Goal: Information Seeking & Learning: Learn about a topic

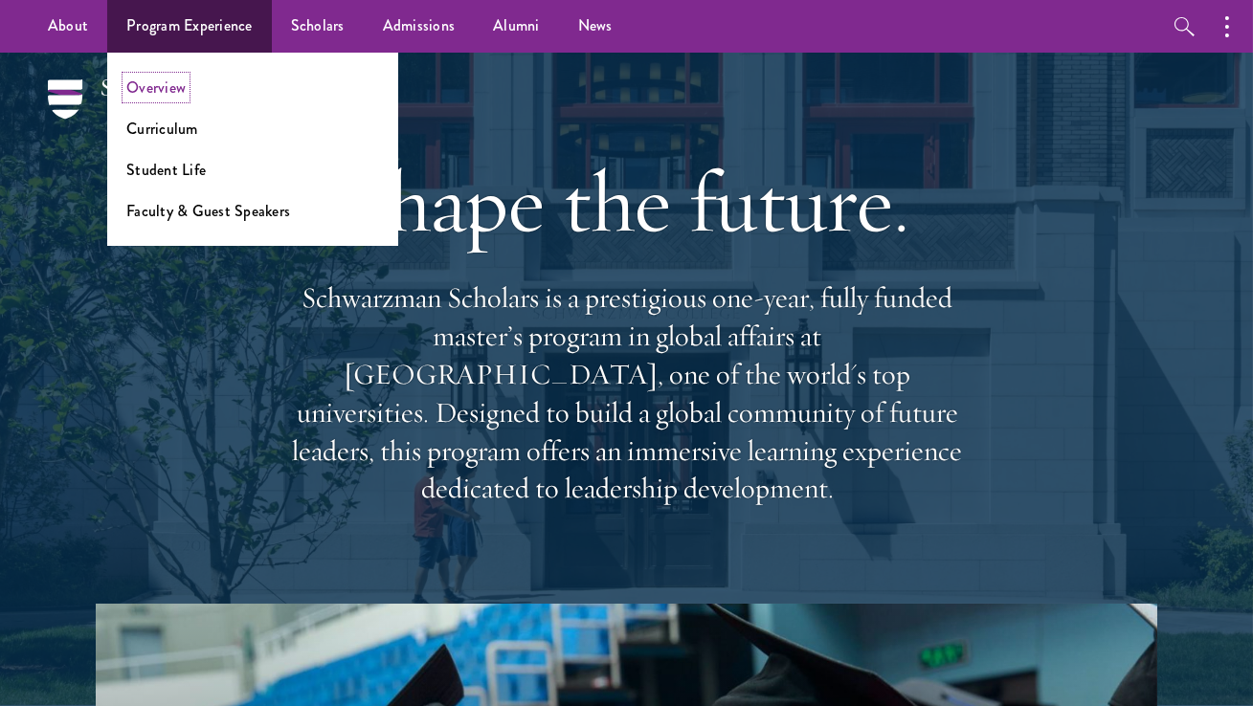
click at [166, 86] on link "Overview" at bounding box center [155, 88] width 59 height 22
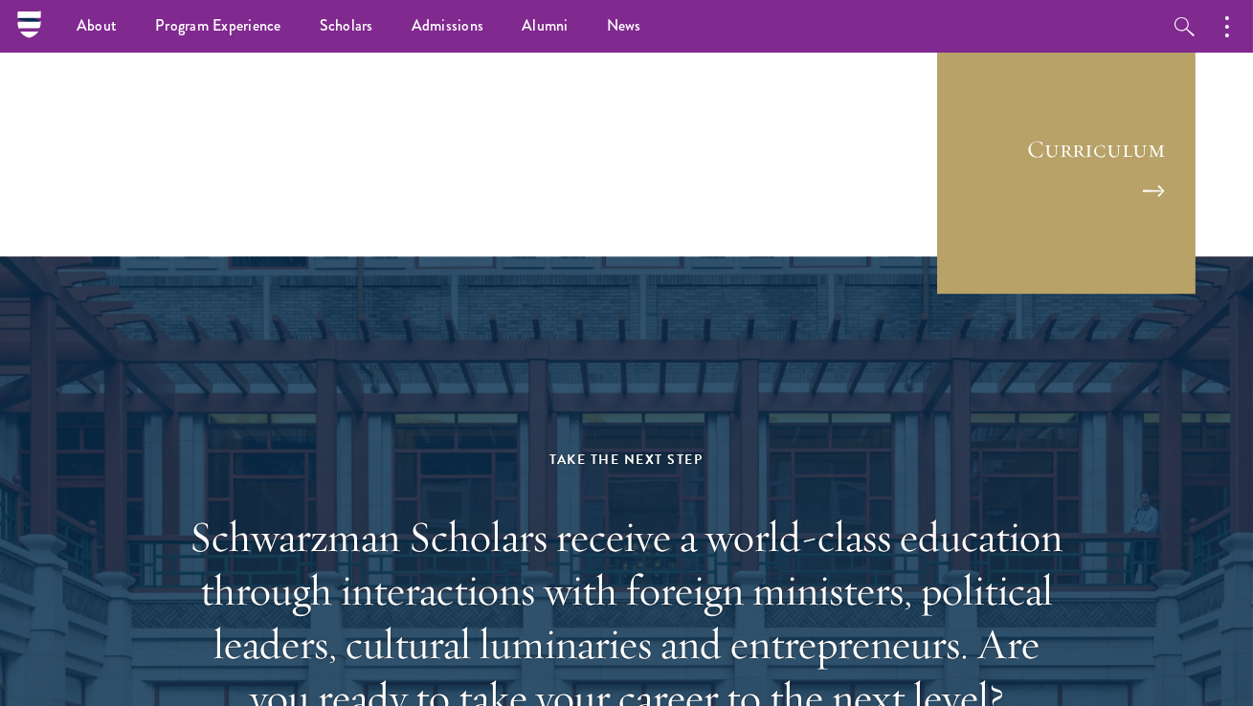
scroll to position [9005, 0]
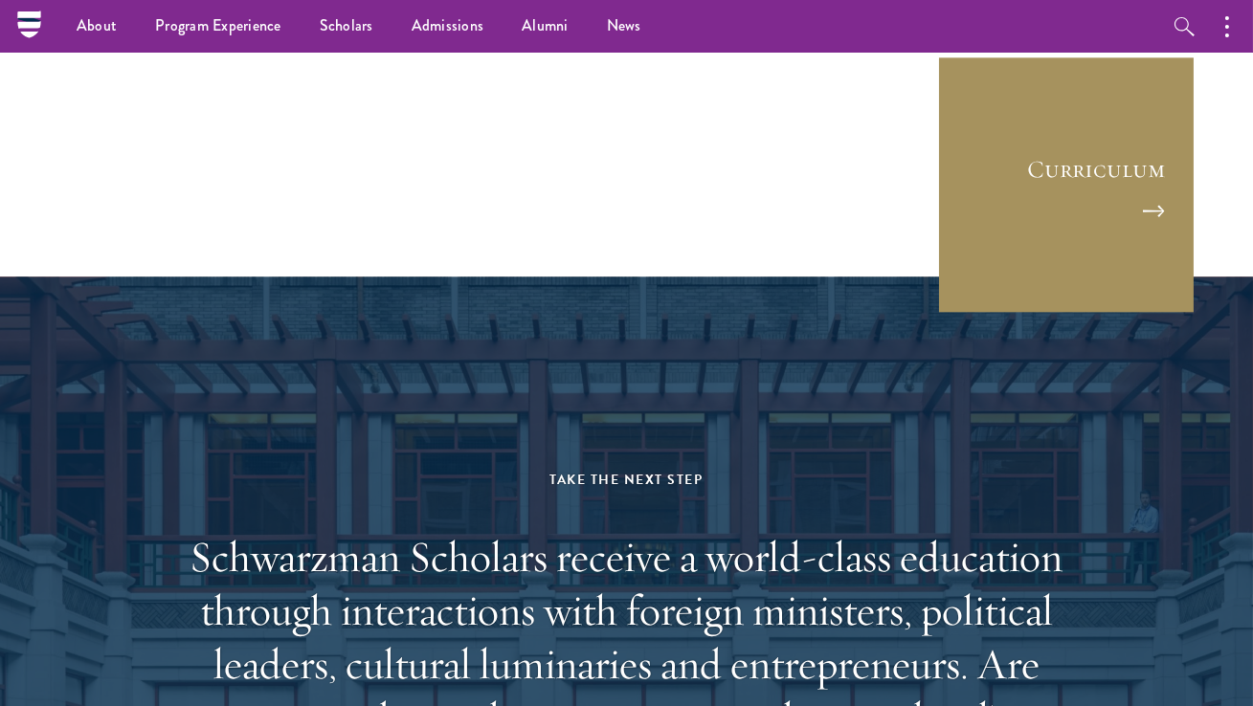
click at [997, 174] on link "Curriculum" at bounding box center [1066, 185] width 258 height 258
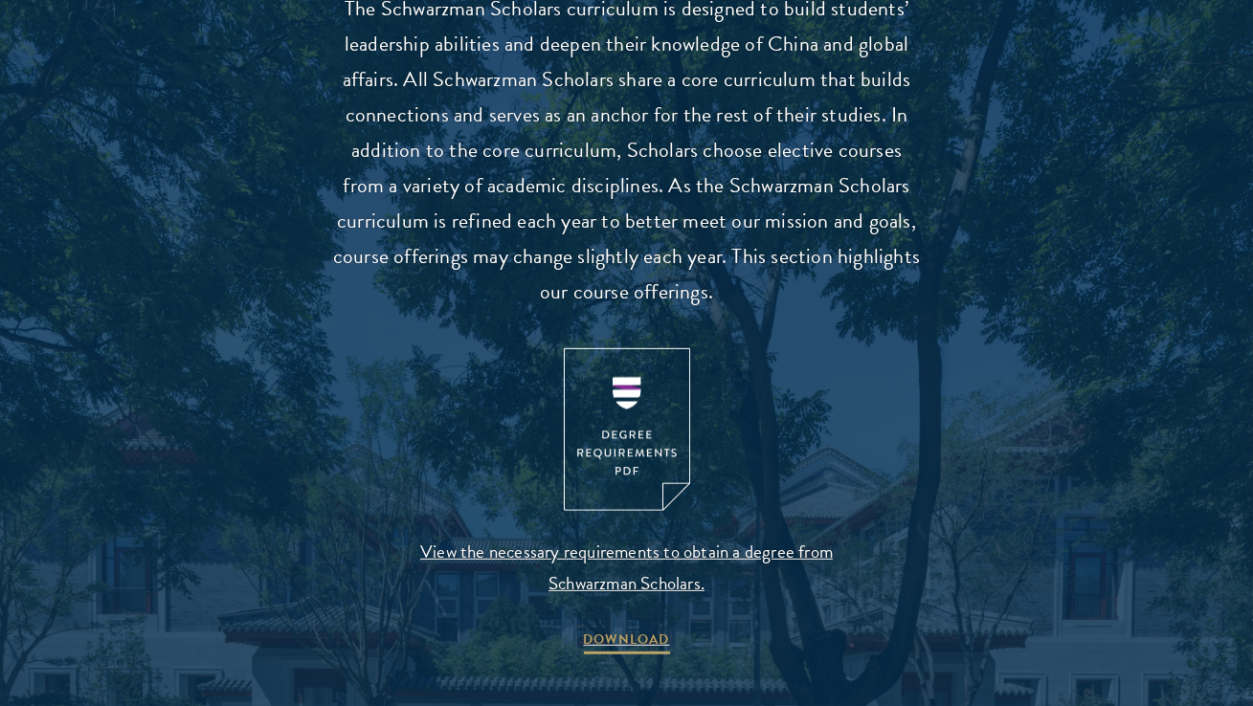
scroll to position [2123, 0]
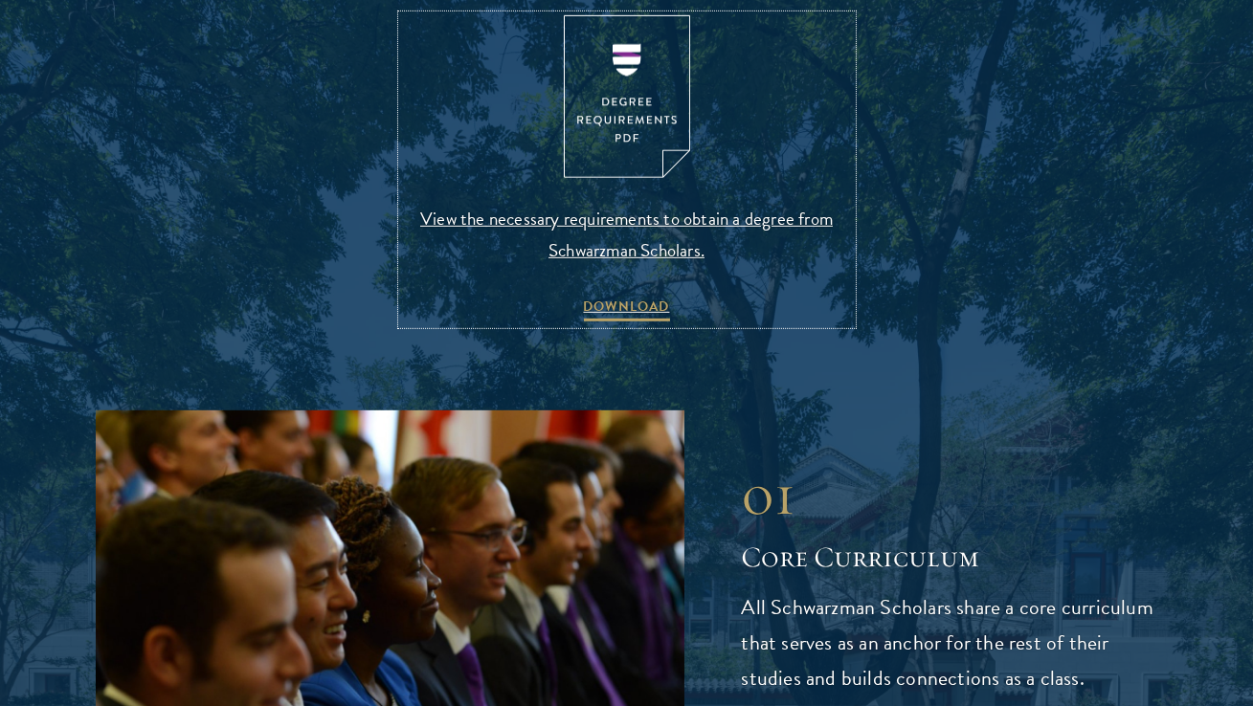
click at [695, 227] on span "View the necessary requirements to obtain a degree from Schwarzman Scholars." at bounding box center [627, 234] width 450 height 63
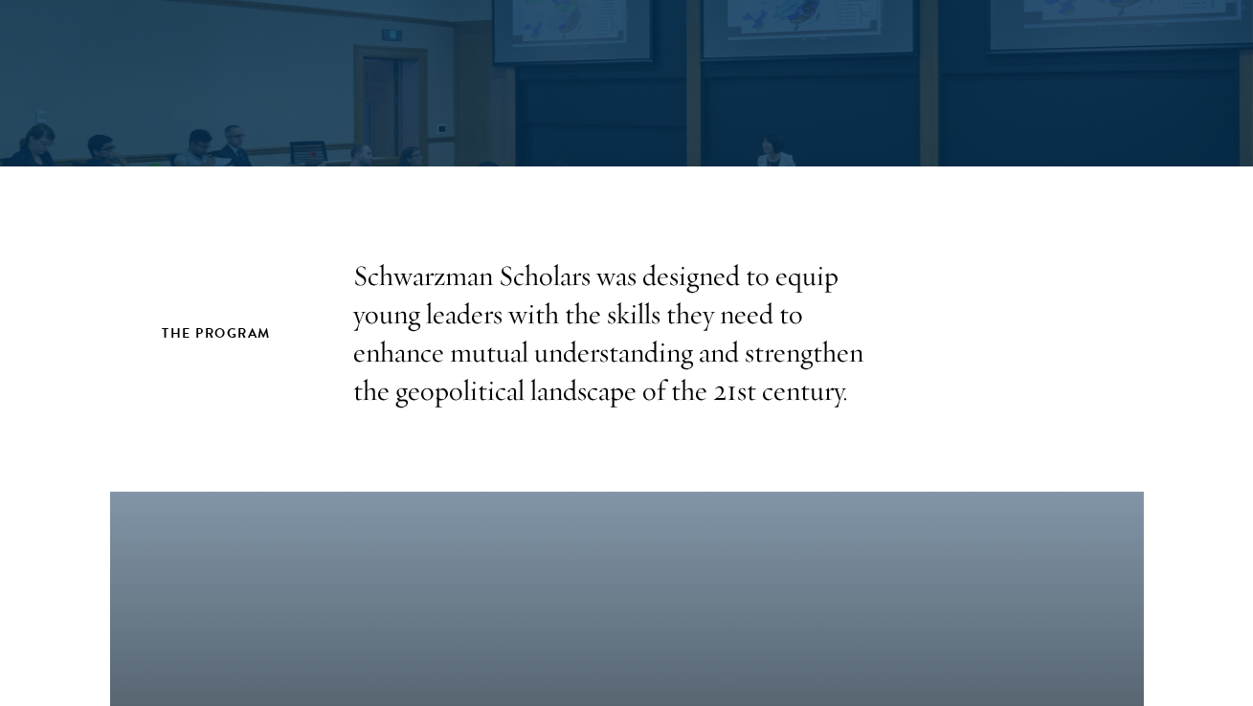
scroll to position [0, 0]
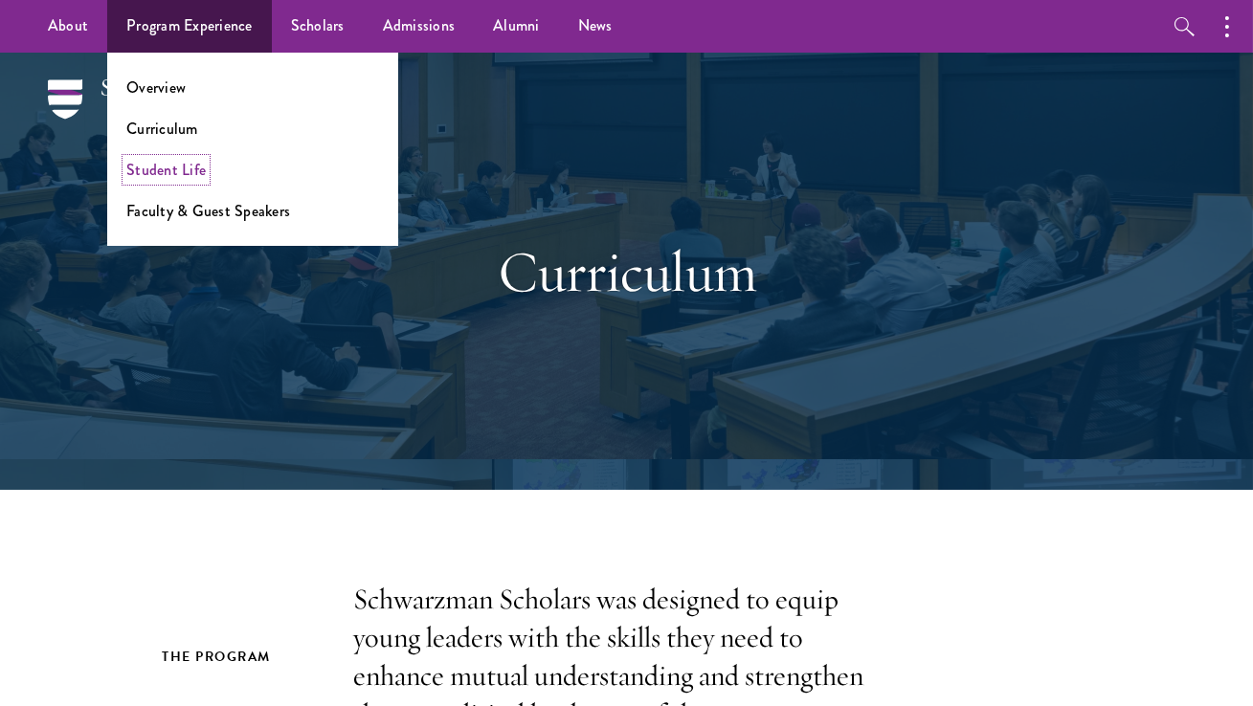
click at [180, 170] on link "Student Life" at bounding box center [165, 170] width 79 height 22
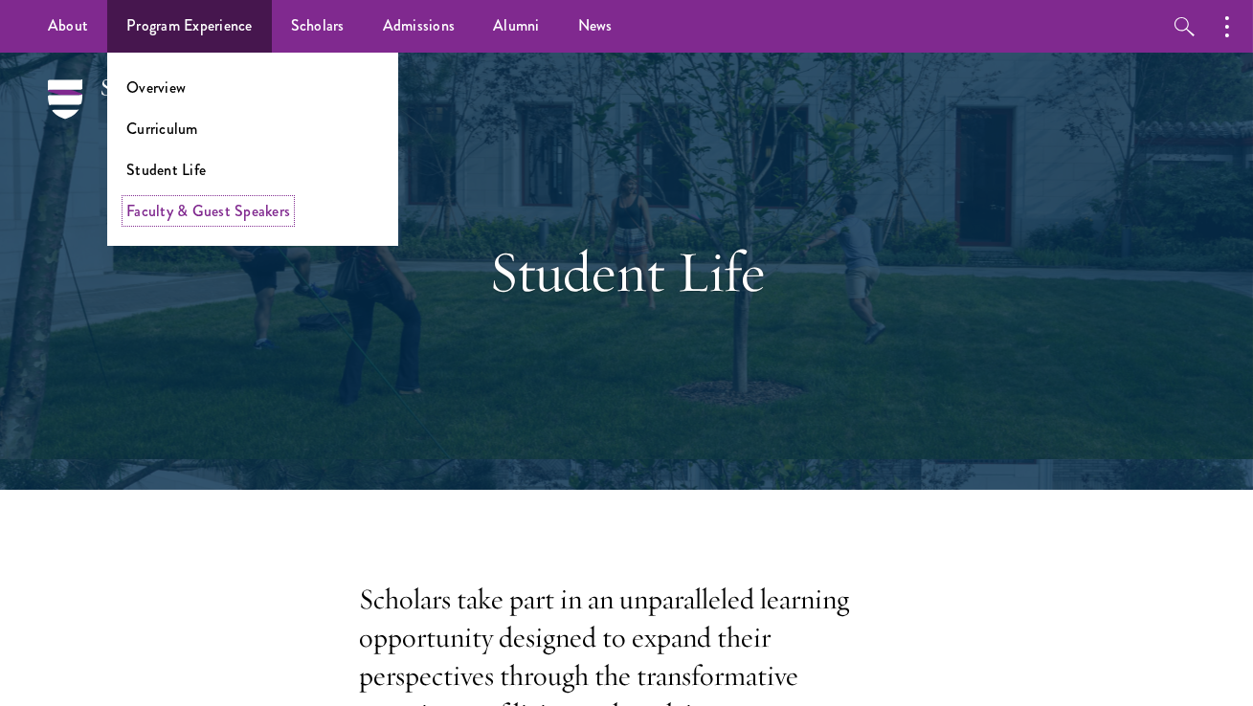
click at [202, 218] on link "Faculty & Guest Speakers" at bounding box center [208, 211] width 164 height 22
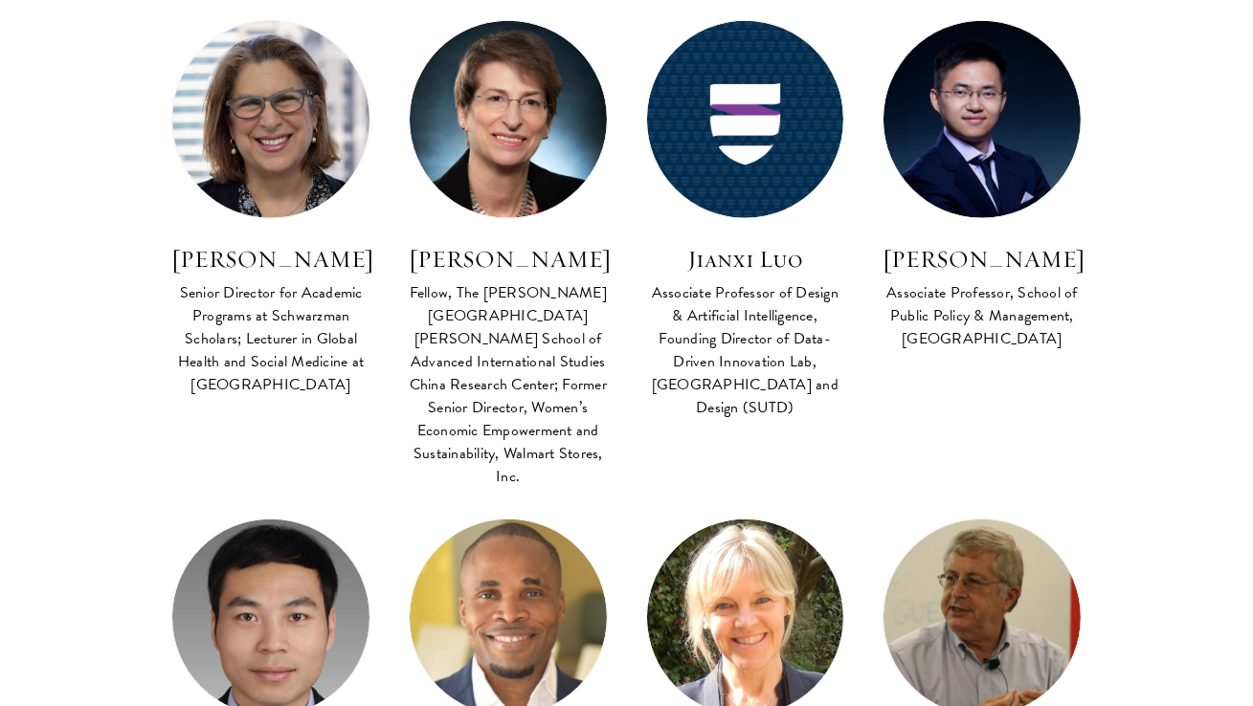
scroll to position [3967, 0]
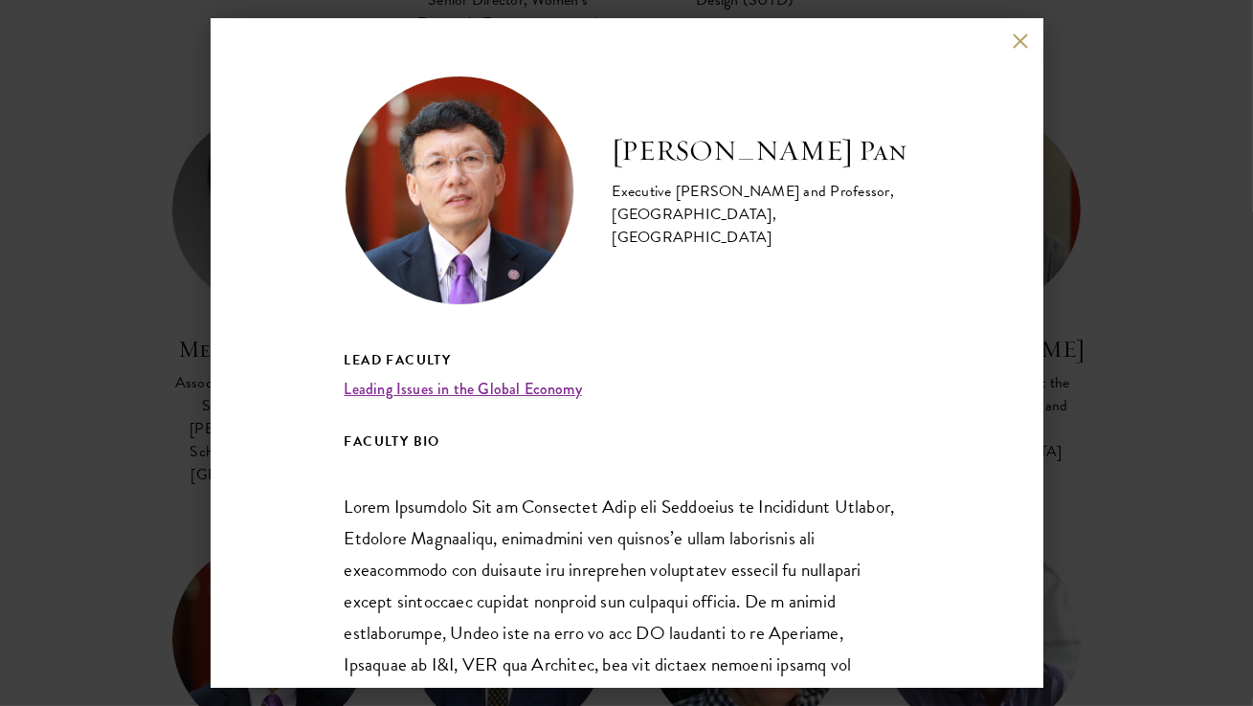
click at [115, 463] on div "David Q. Pan Executive Dean and Professor, Schwarzman College, Tsinghua Univers…" at bounding box center [626, 353] width 1253 height 706
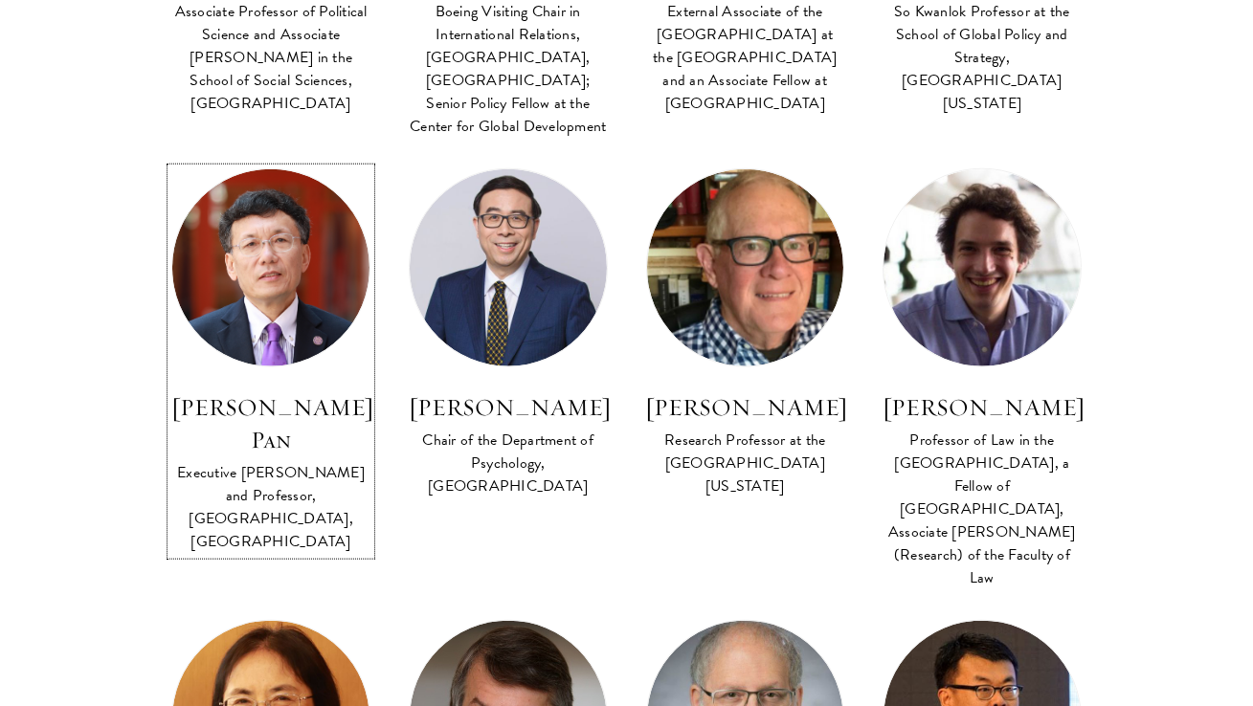
scroll to position [4342, 0]
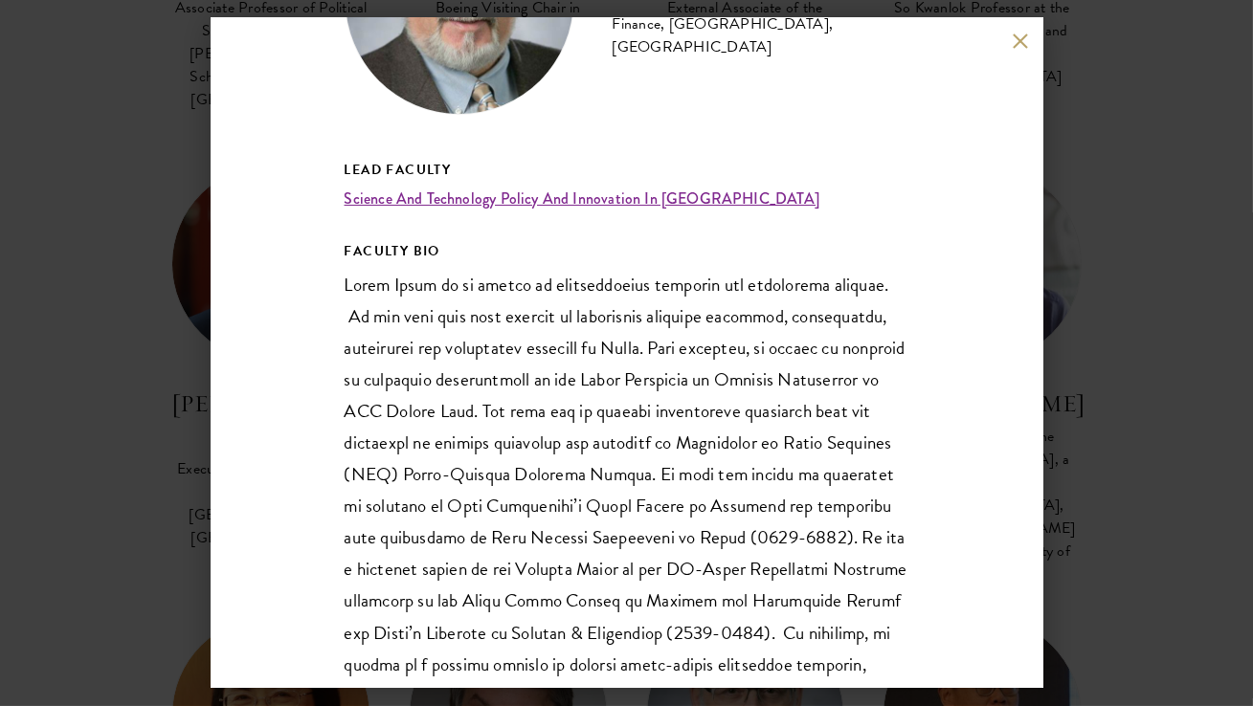
scroll to position [192, 0]
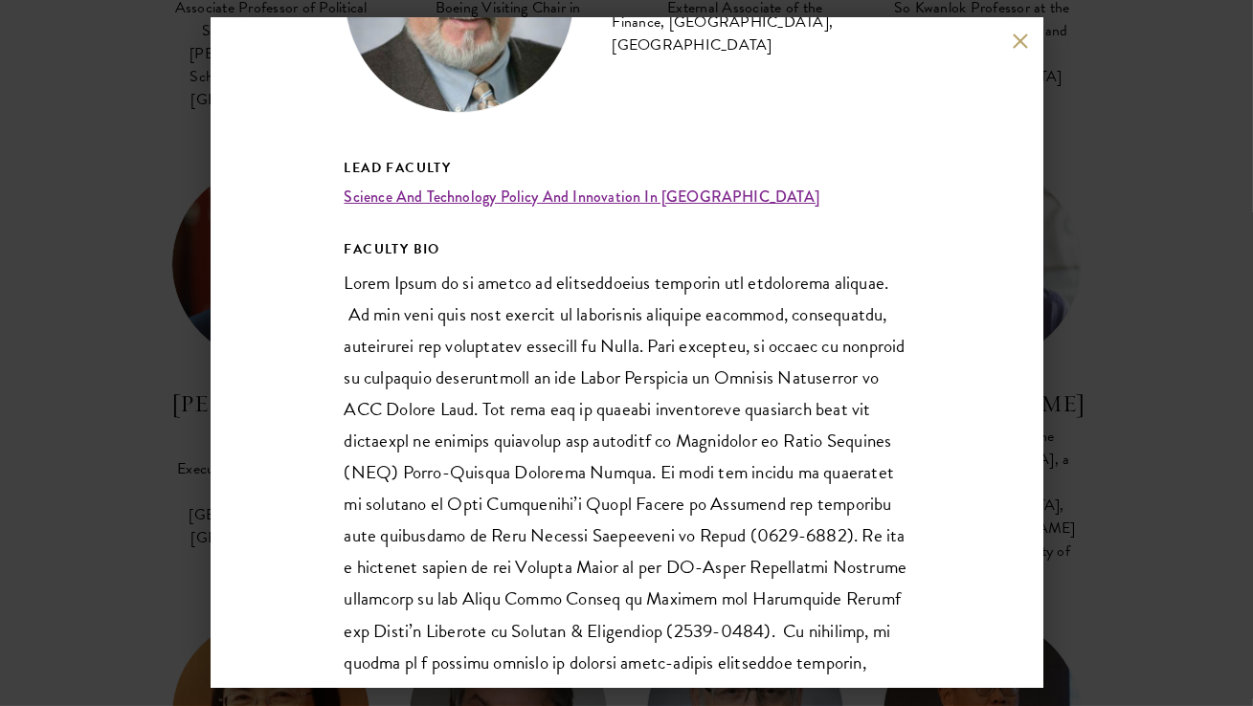
click at [112, 466] on div "Denis Simon Bank of America Visiting Chair in International Finance, Schwarzman…" at bounding box center [626, 353] width 1253 height 706
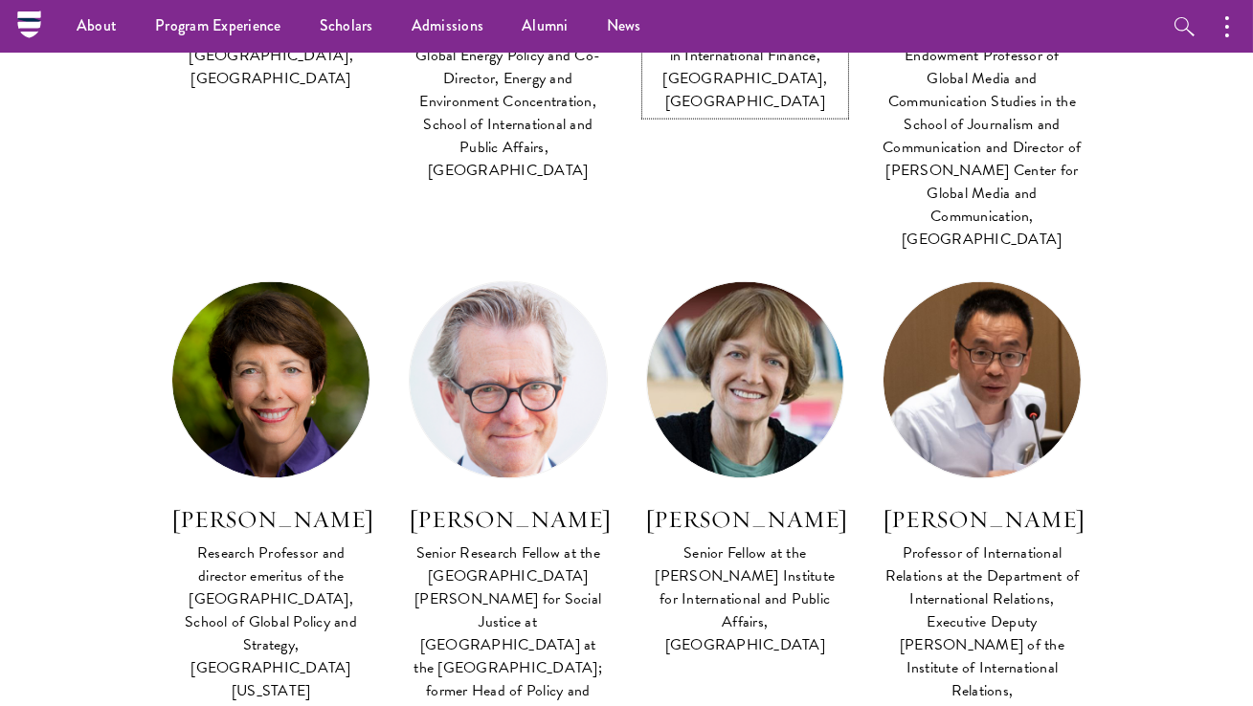
scroll to position [5196, 0]
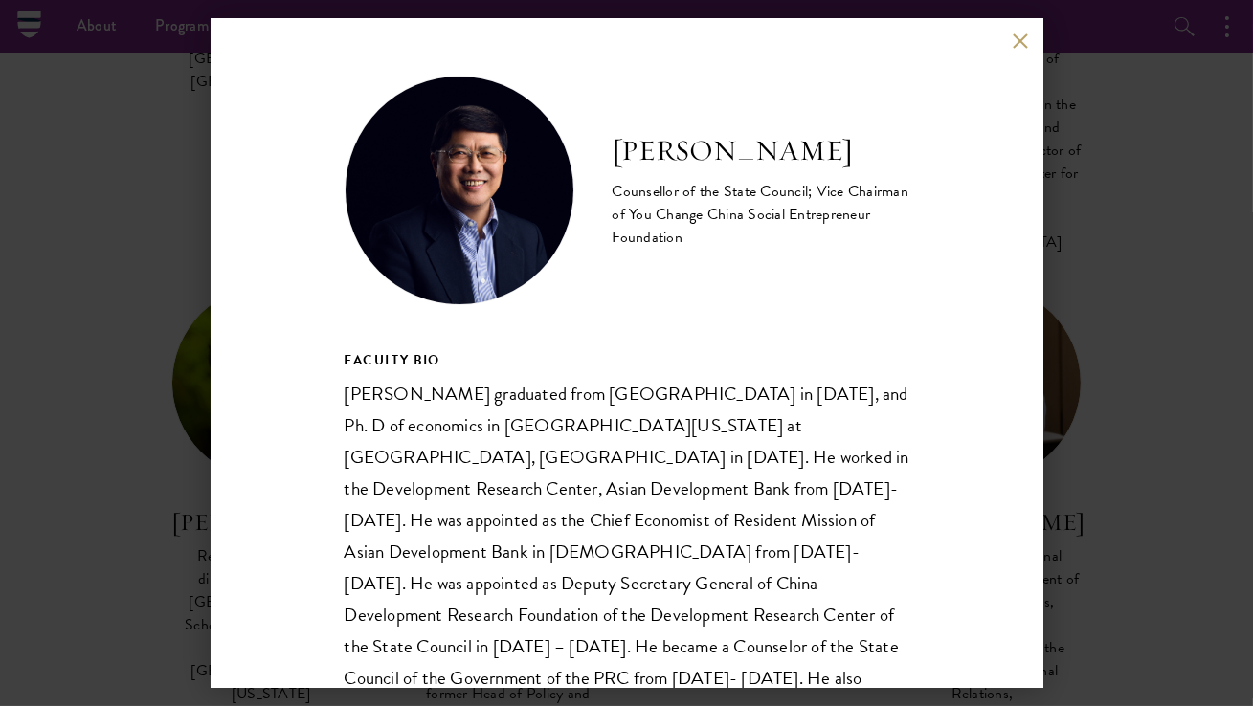
click at [470, 229] on img at bounding box center [460, 191] width 230 height 230
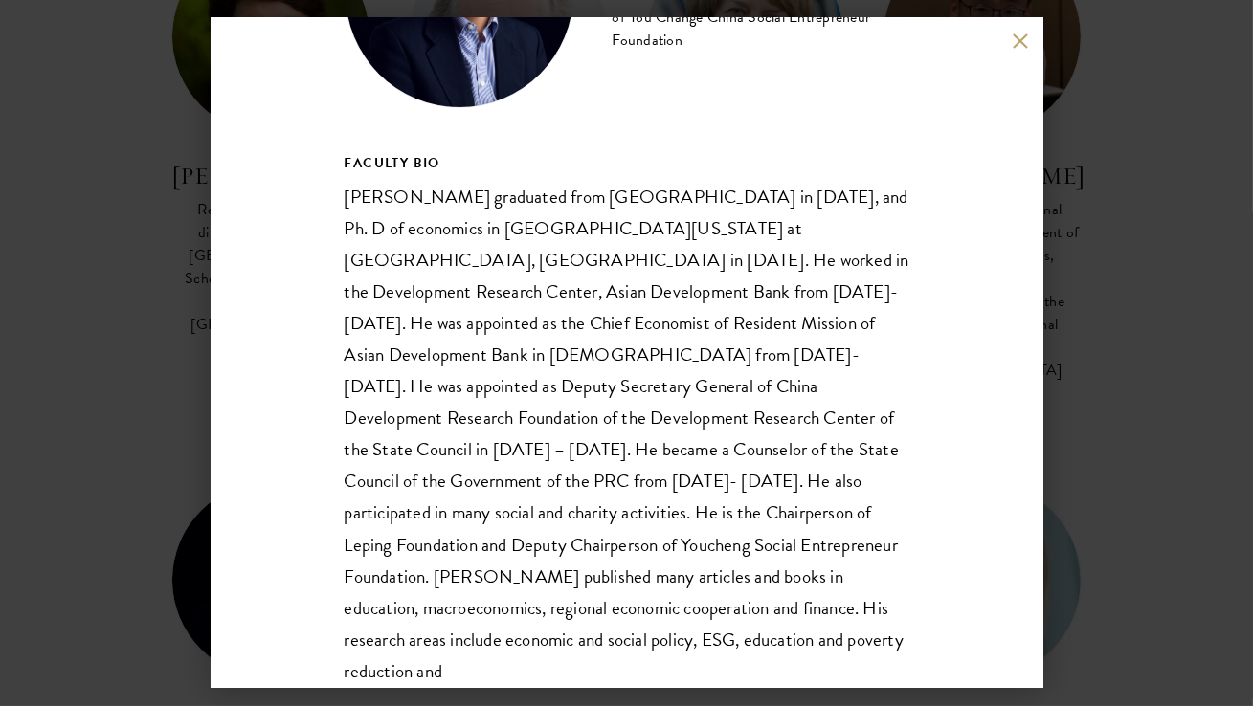
scroll to position [221, 0]
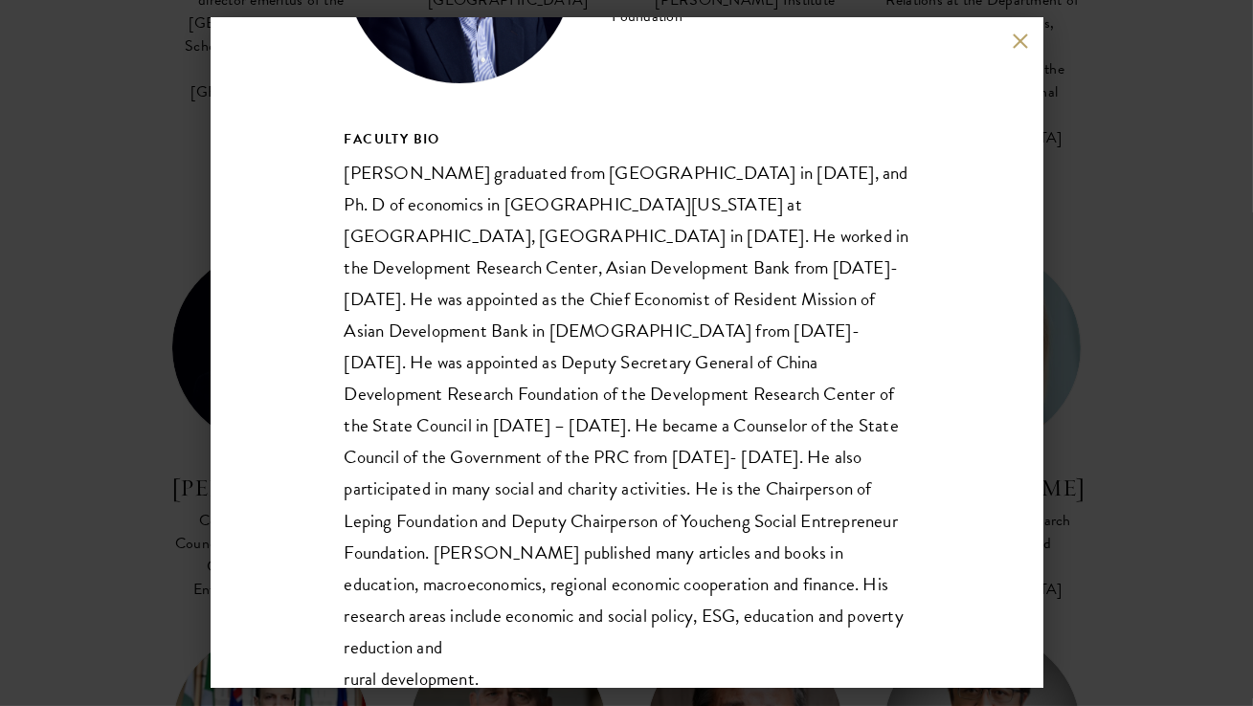
click at [156, 467] on div "Tang Min Counsellor of the State Council; Vice Chairman of You Change China Soc…" at bounding box center [626, 353] width 1253 height 706
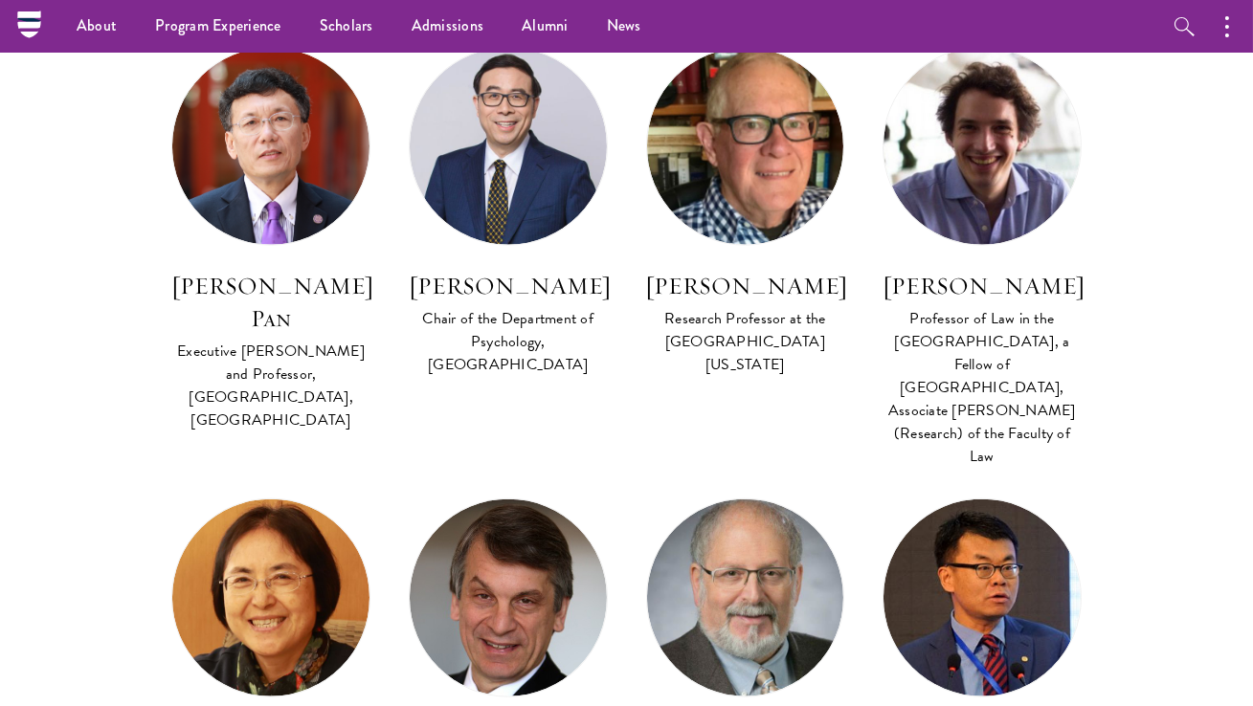
scroll to position [4356, 0]
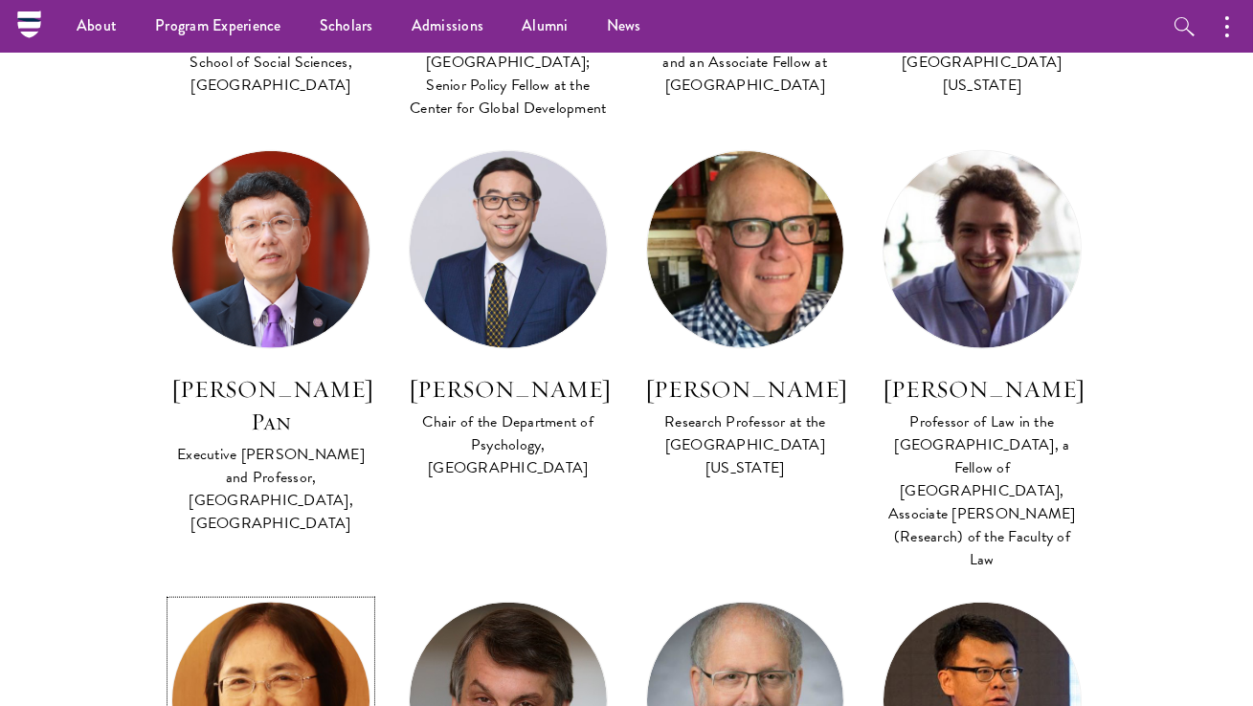
click at [278, 593] on img at bounding box center [271, 701] width 216 height 216
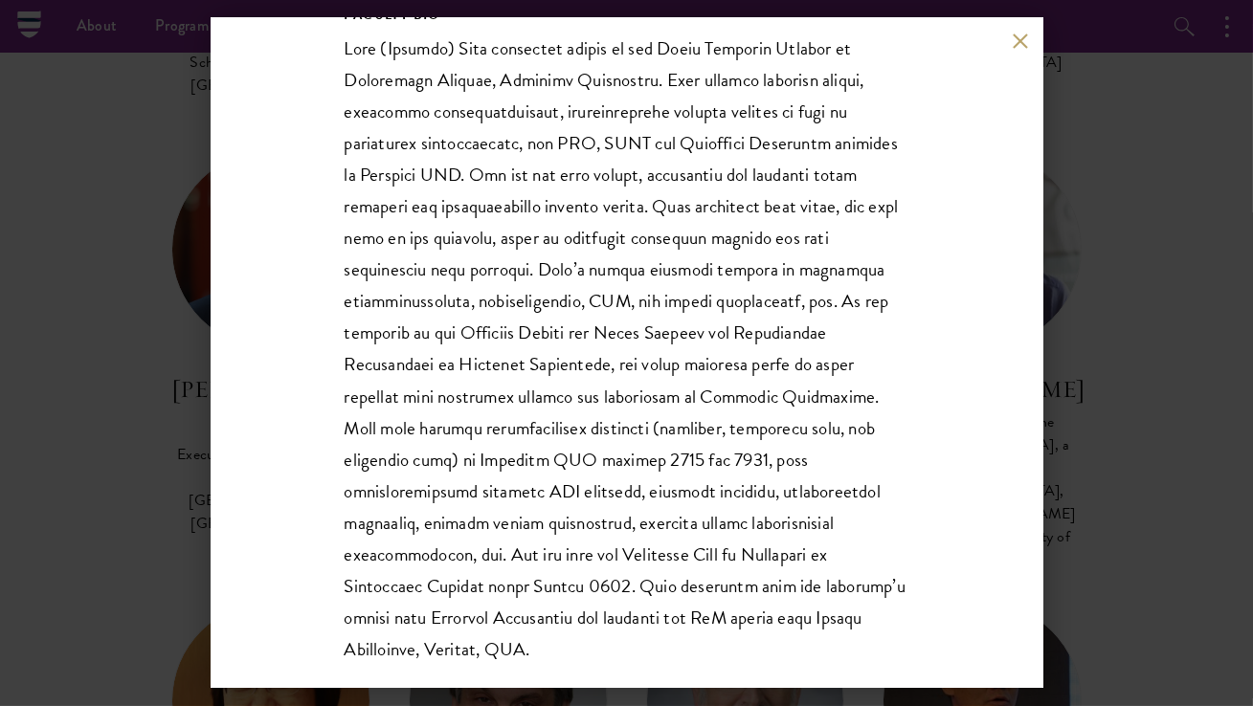
scroll to position [430, 0]
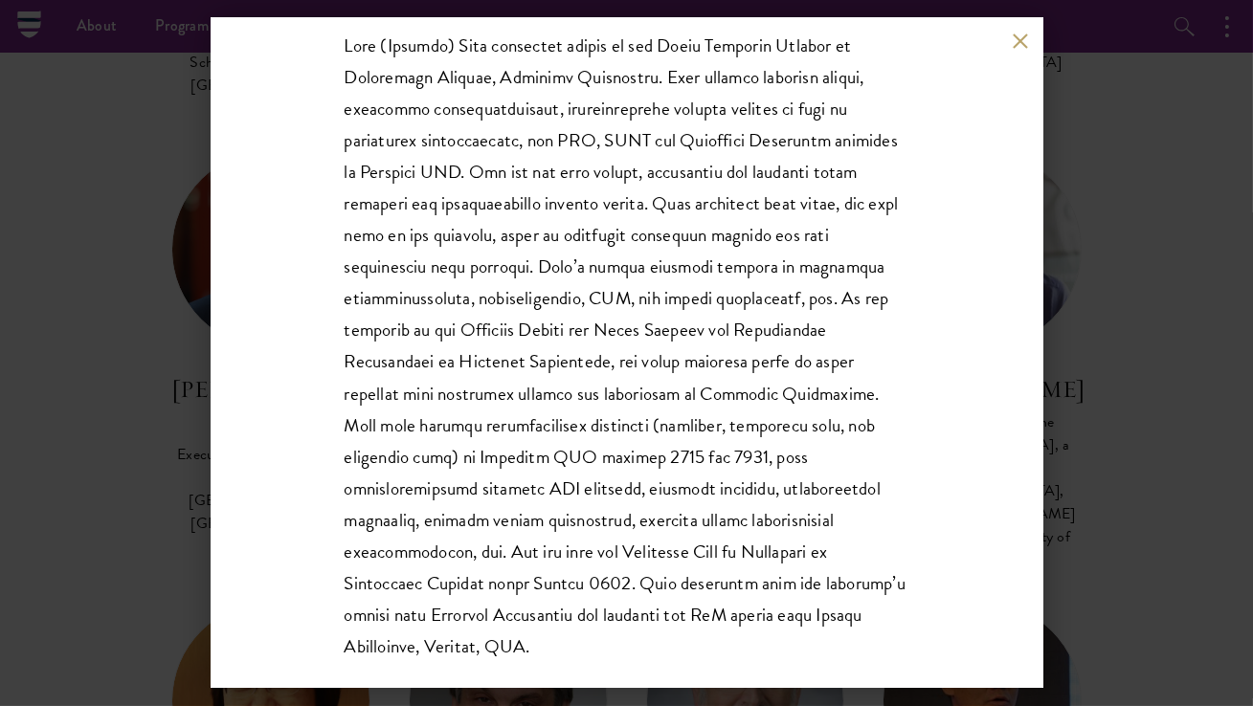
click at [294, 521] on div "June Qian Chief Academic Officer, Schwarzman College, Tsinghua University Lead …" at bounding box center [627, 353] width 833 height 670
click at [226, 494] on div "June Qian Chief Academic Officer, Schwarzman College, Tsinghua University Lead …" at bounding box center [627, 353] width 833 height 670
click at [200, 425] on div "June Qian Chief Academic Officer, Schwarzman College, Tsinghua University Lead …" at bounding box center [626, 353] width 1253 height 706
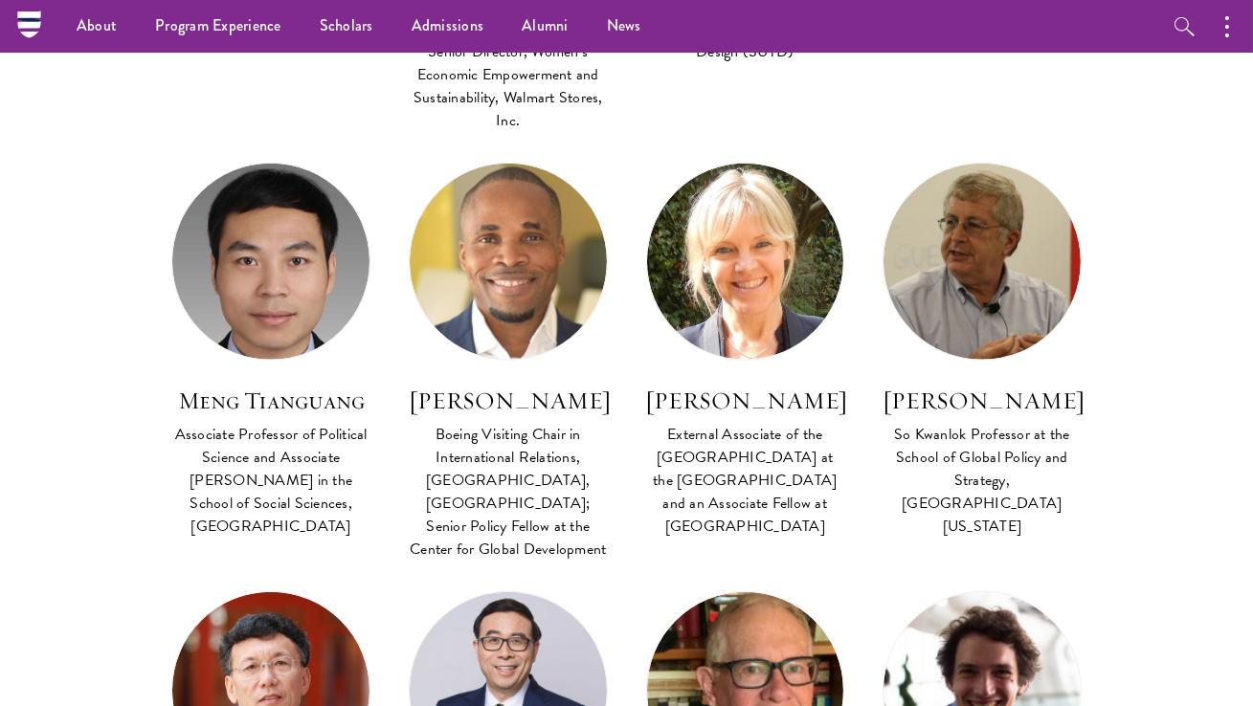
scroll to position [3914, 0]
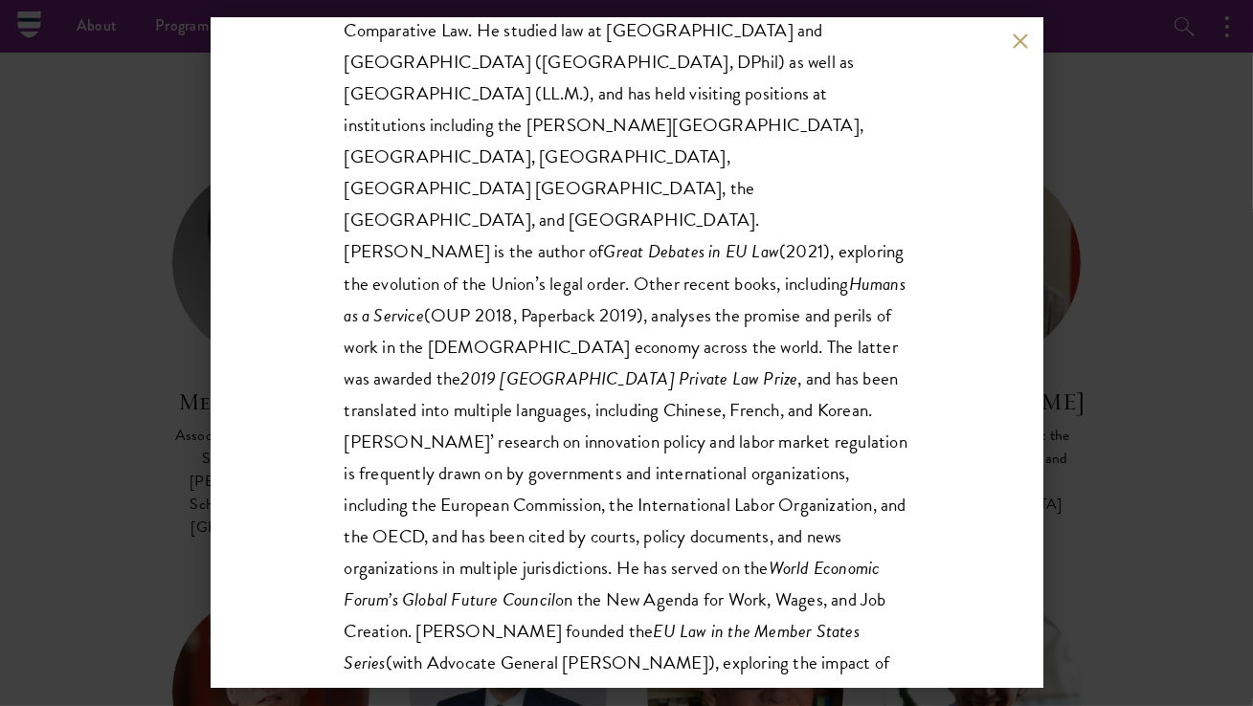
scroll to position [569, 0]
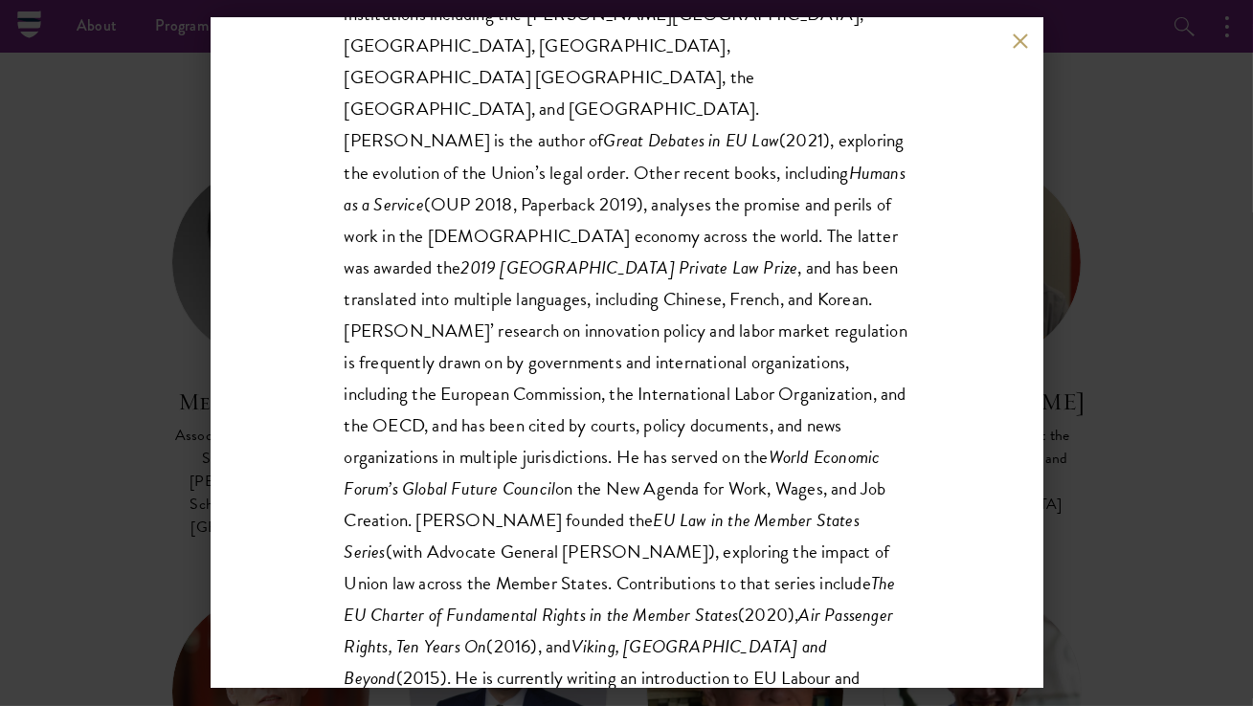
click at [1104, 455] on div "Jeremias Adams-Prassl Professor of Law in the University of Oxford, a Fellow of…" at bounding box center [626, 353] width 1253 height 706
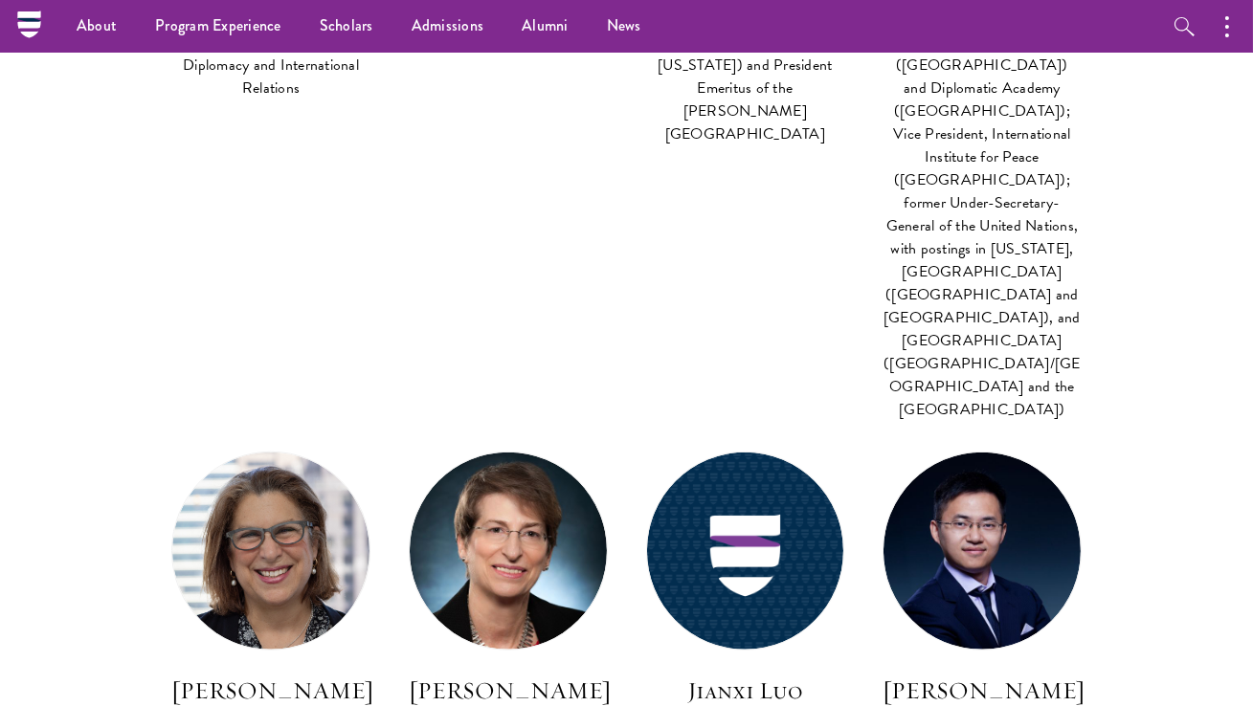
scroll to position [3079, 0]
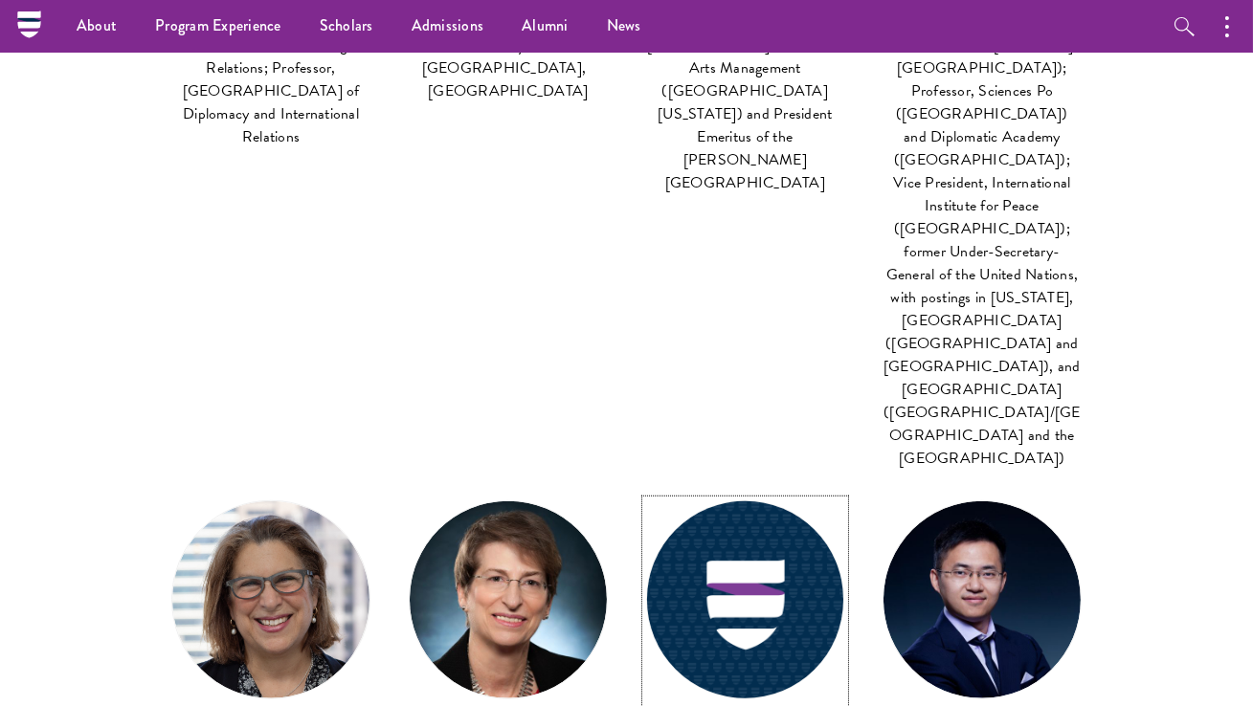
click at [746, 492] on img at bounding box center [744, 600] width 216 height 216
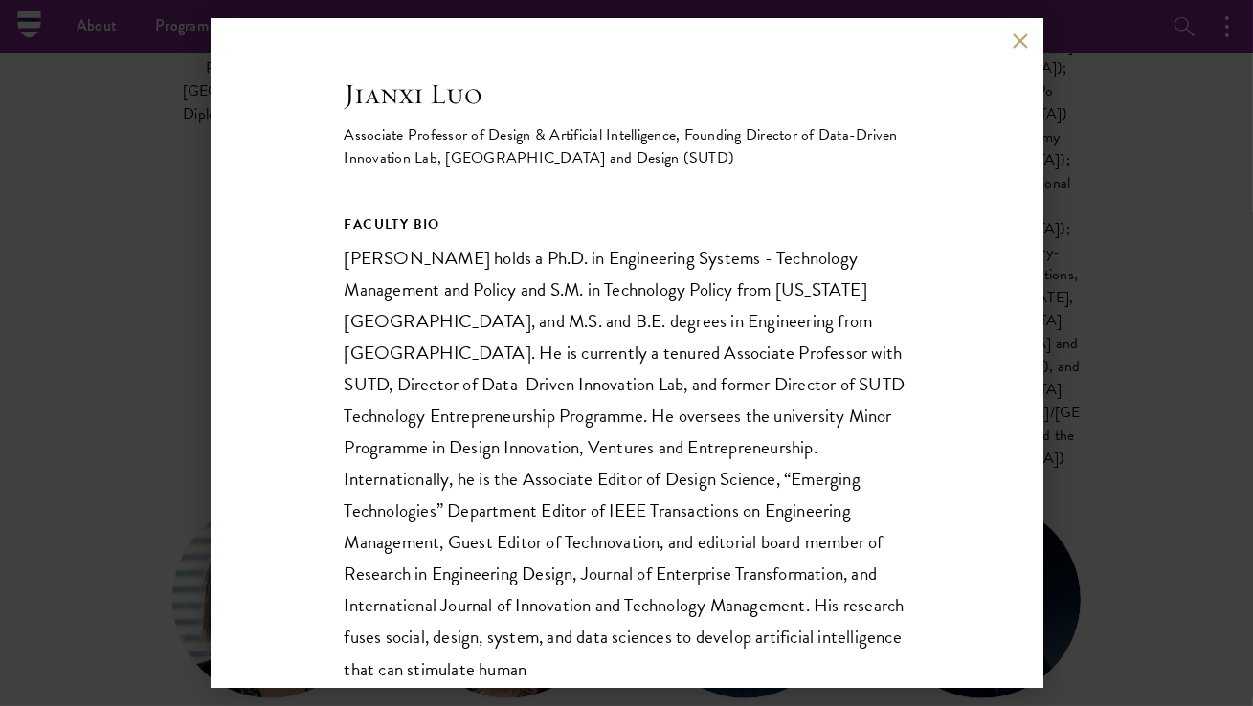
click at [167, 433] on div "Jianxi Luo Associate Professor of Design & Artificial Intelligence, Founding Di…" at bounding box center [626, 353] width 1253 height 706
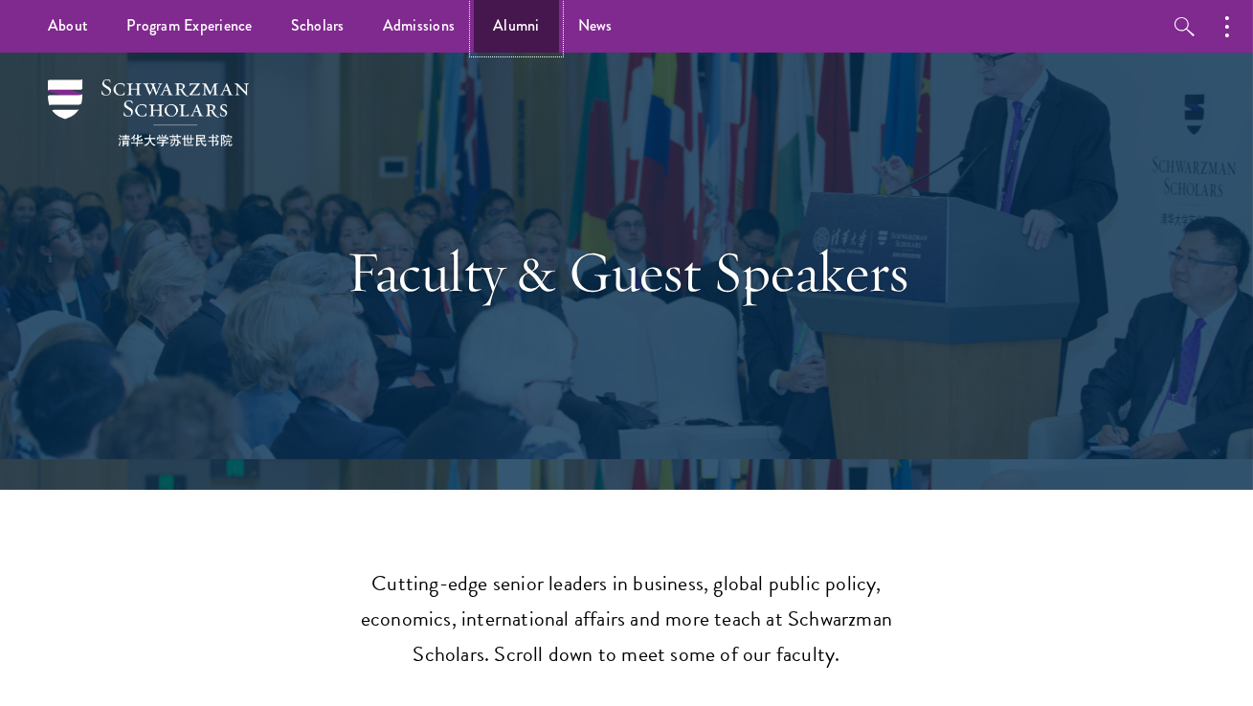
click at [489, 28] on link "Alumni" at bounding box center [516, 26] width 85 height 53
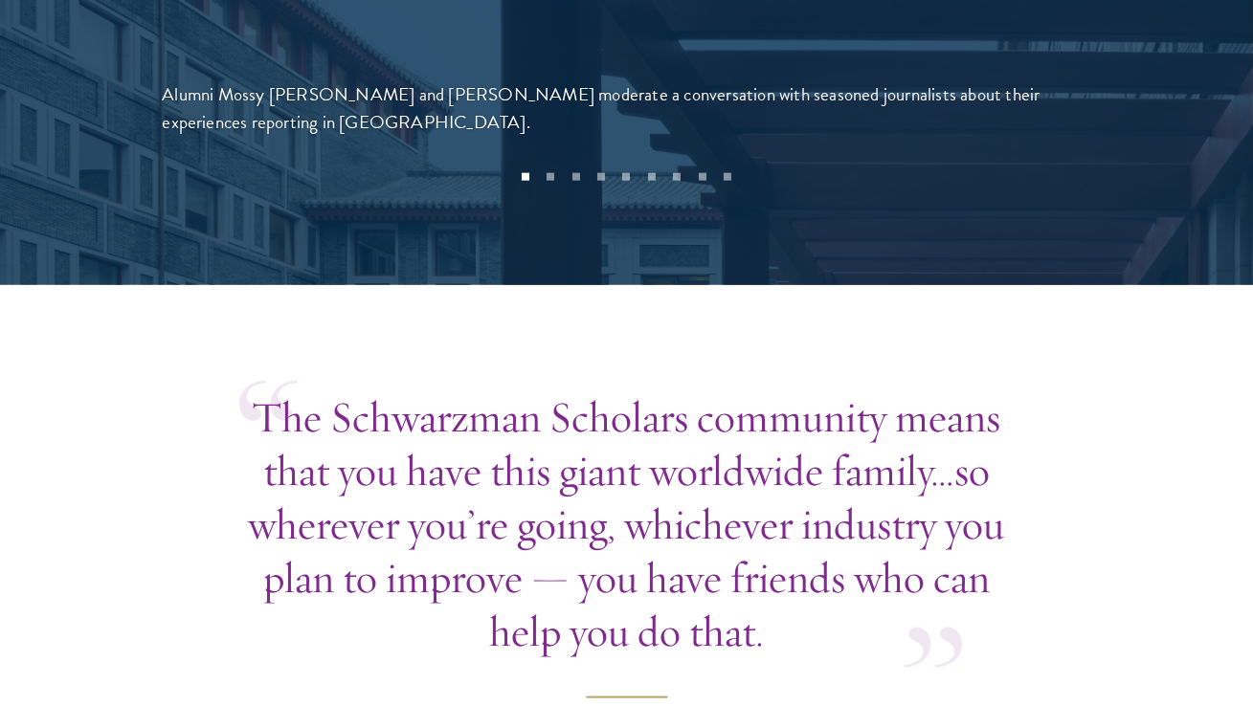
scroll to position [4904, 0]
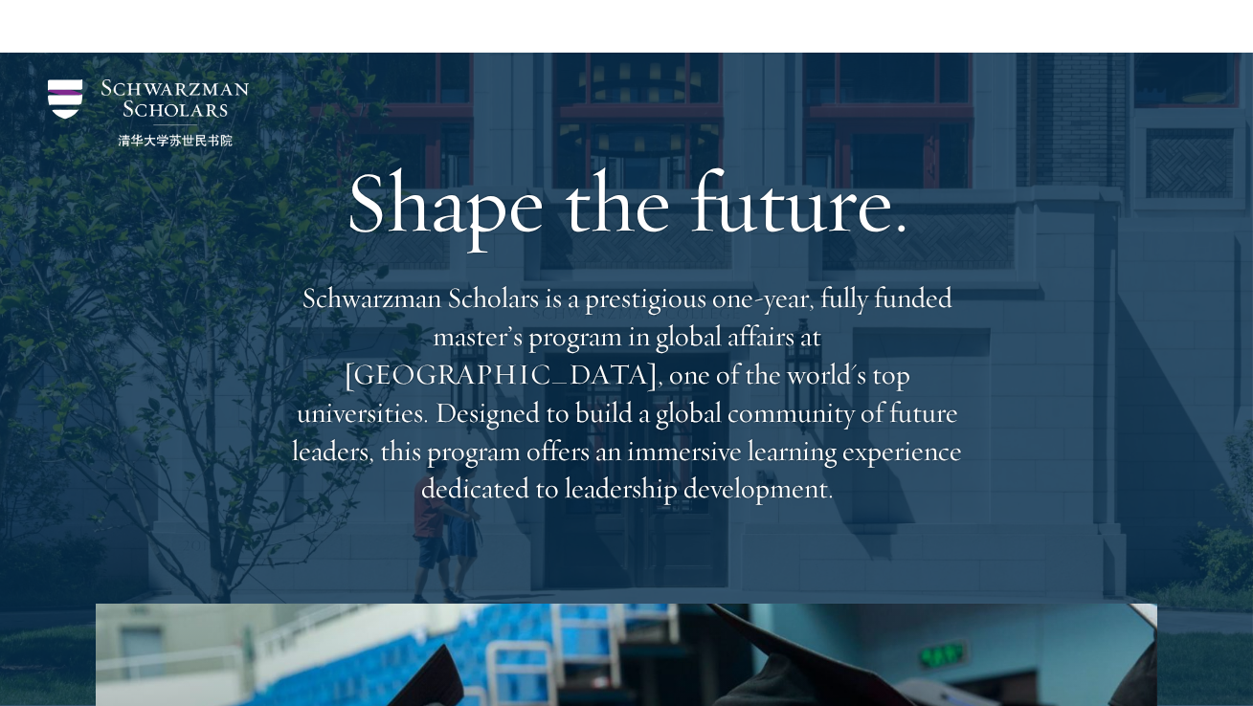
scroll to position [1456, 0]
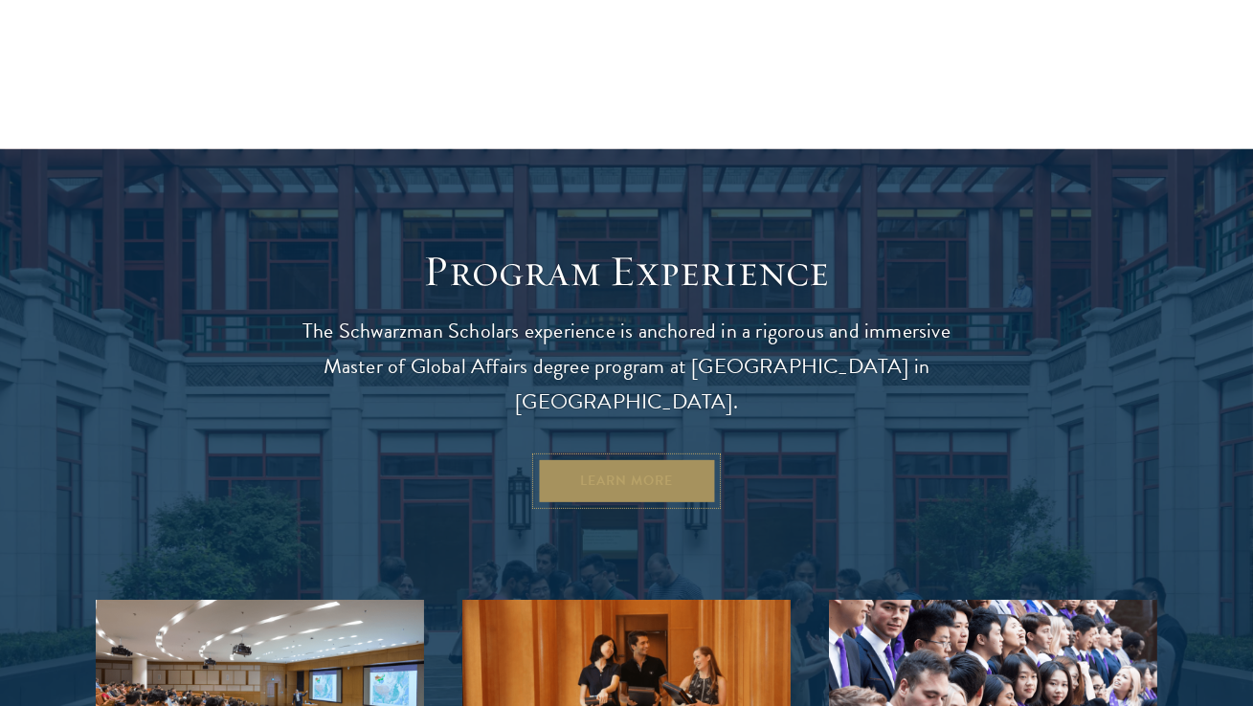
click at [578, 458] on link "Learn More" at bounding box center [626, 481] width 179 height 46
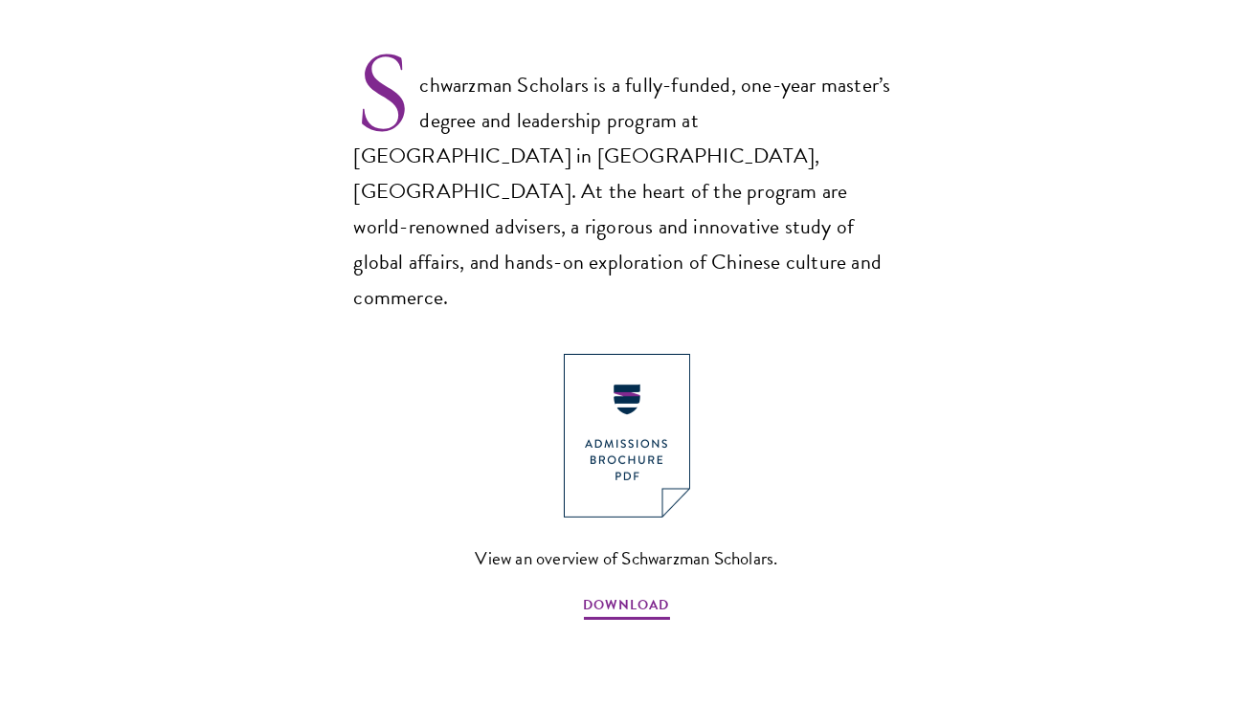
scroll to position [1324, 0]
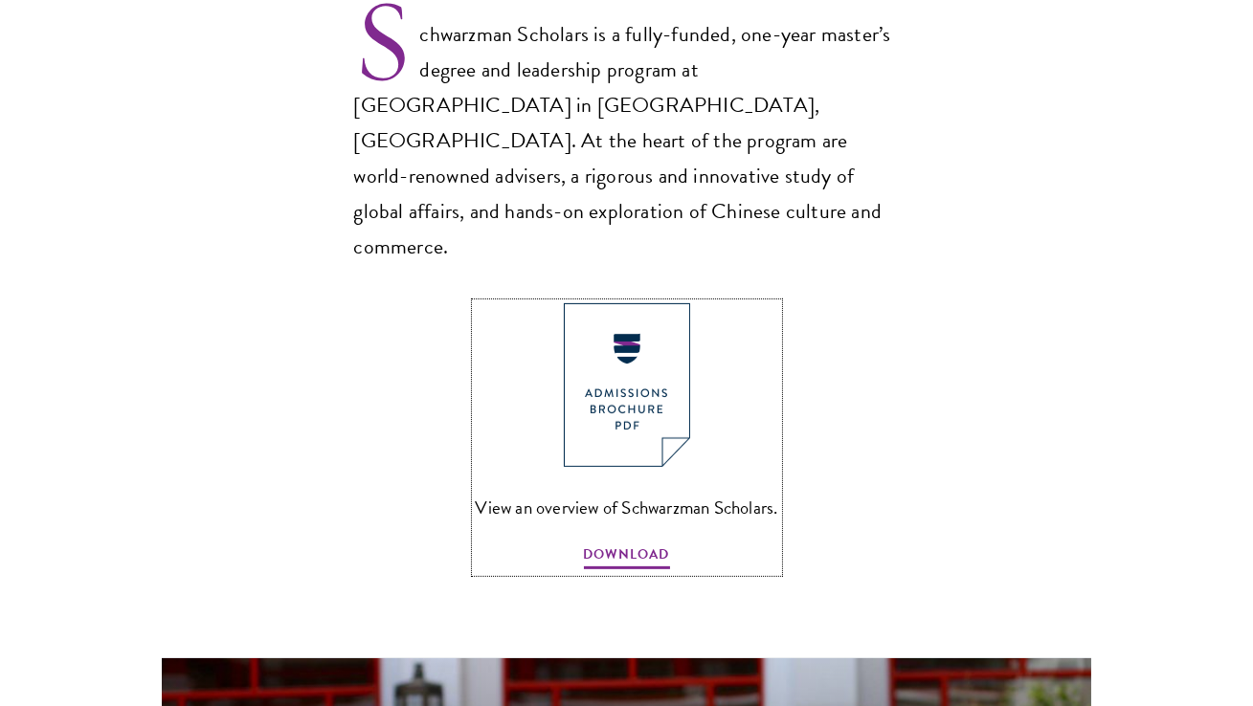
click at [638, 303] on img at bounding box center [627, 385] width 126 height 164
